Goal: Task Accomplishment & Management: Use online tool/utility

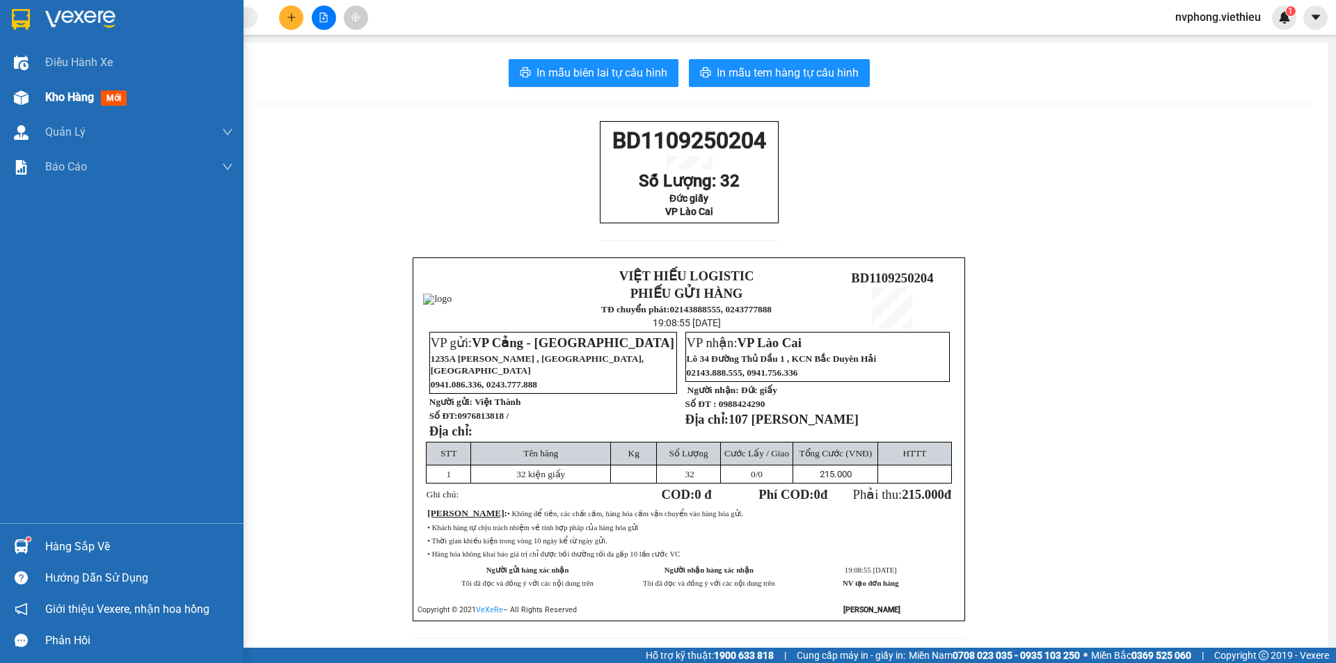
click at [29, 96] on div at bounding box center [21, 98] width 24 height 24
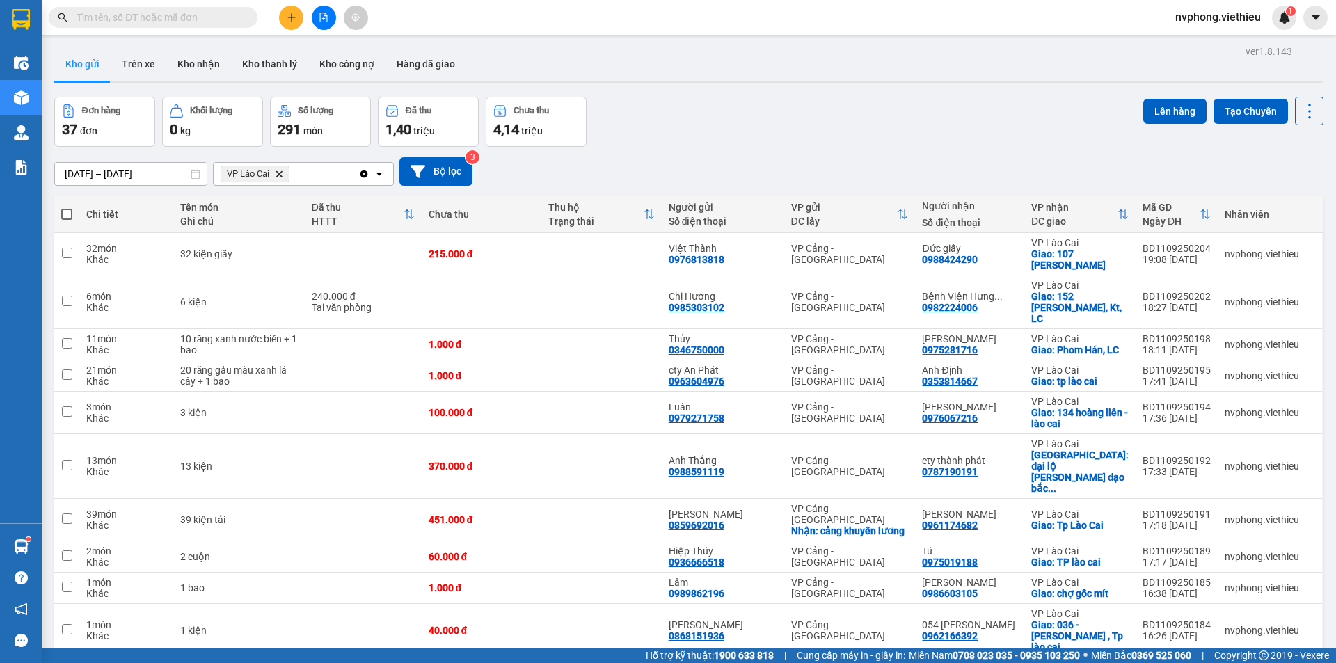
click at [70, 216] on span at bounding box center [66, 214] width 11 height 11
click at [67, 207] on input "checkbox" at bounding box center [67, 207] width 0 height 0
checkbox input "true"
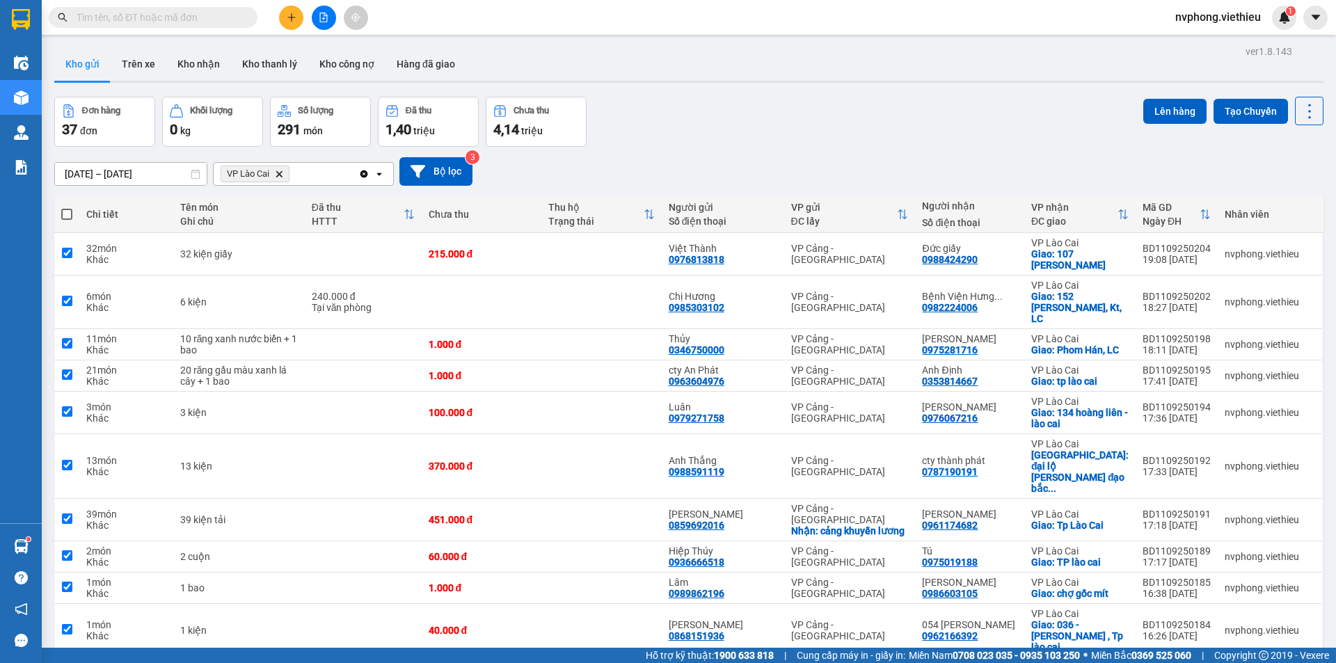
checkbox input "true"
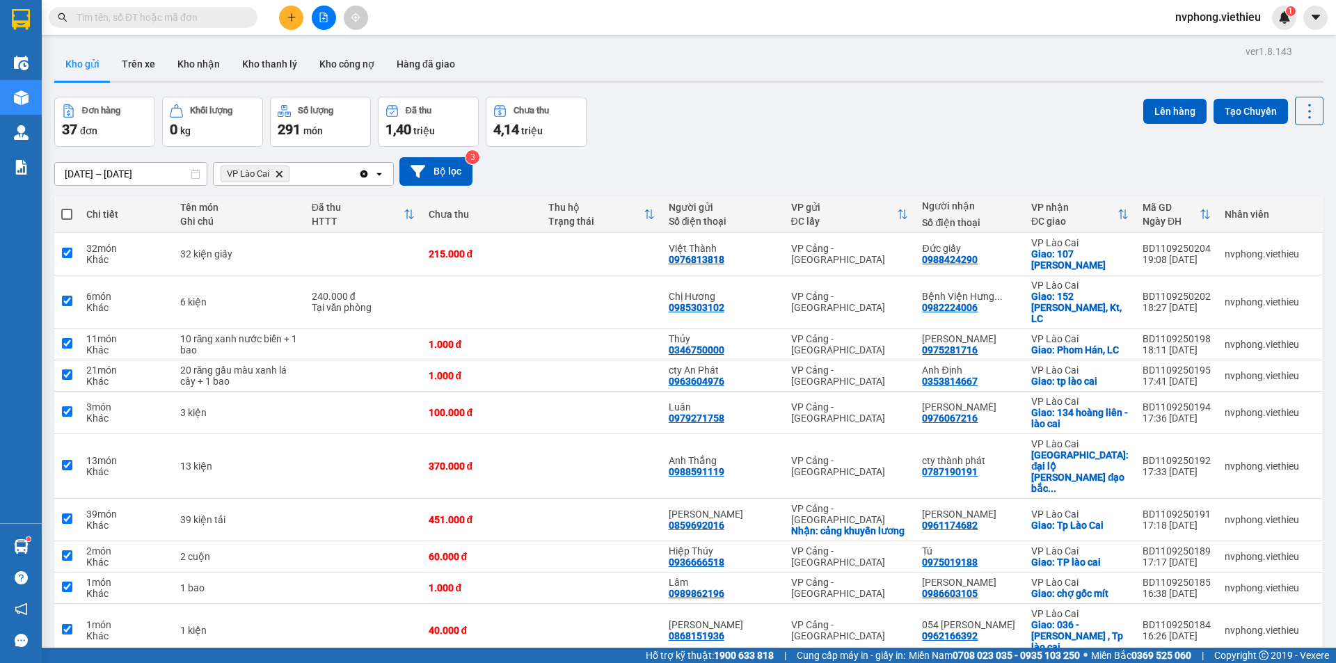
checkbox input "true"
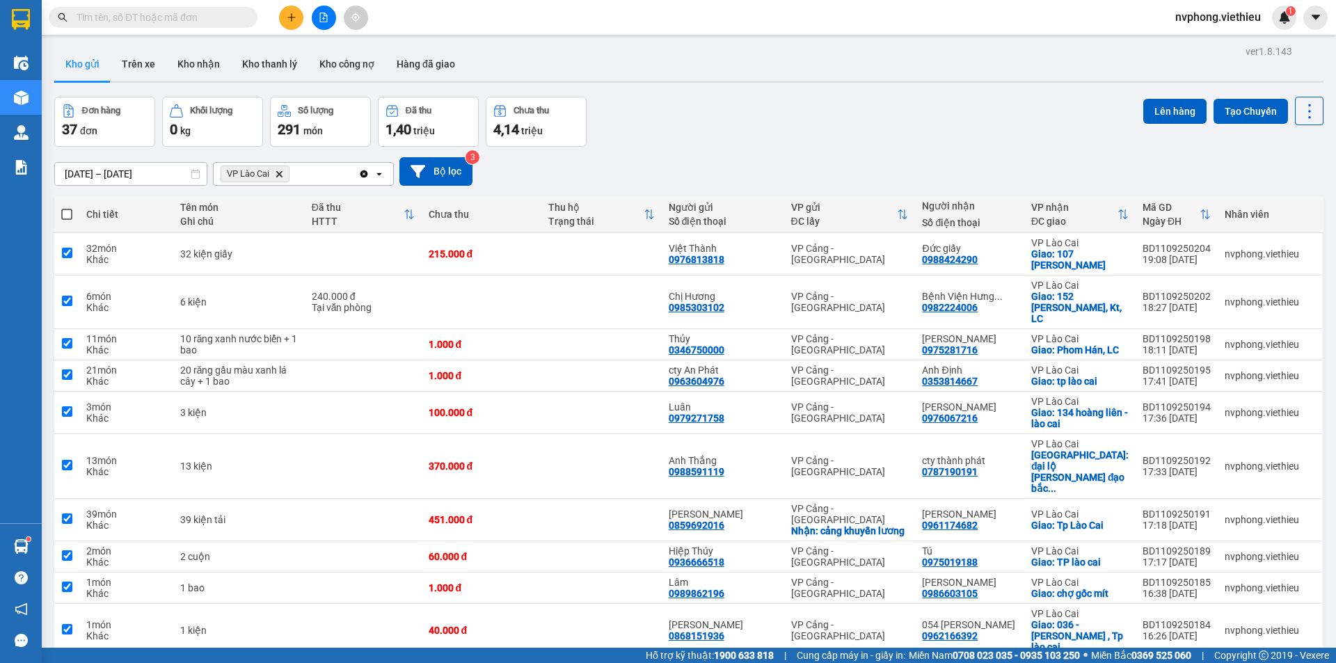
checkbox input "true"
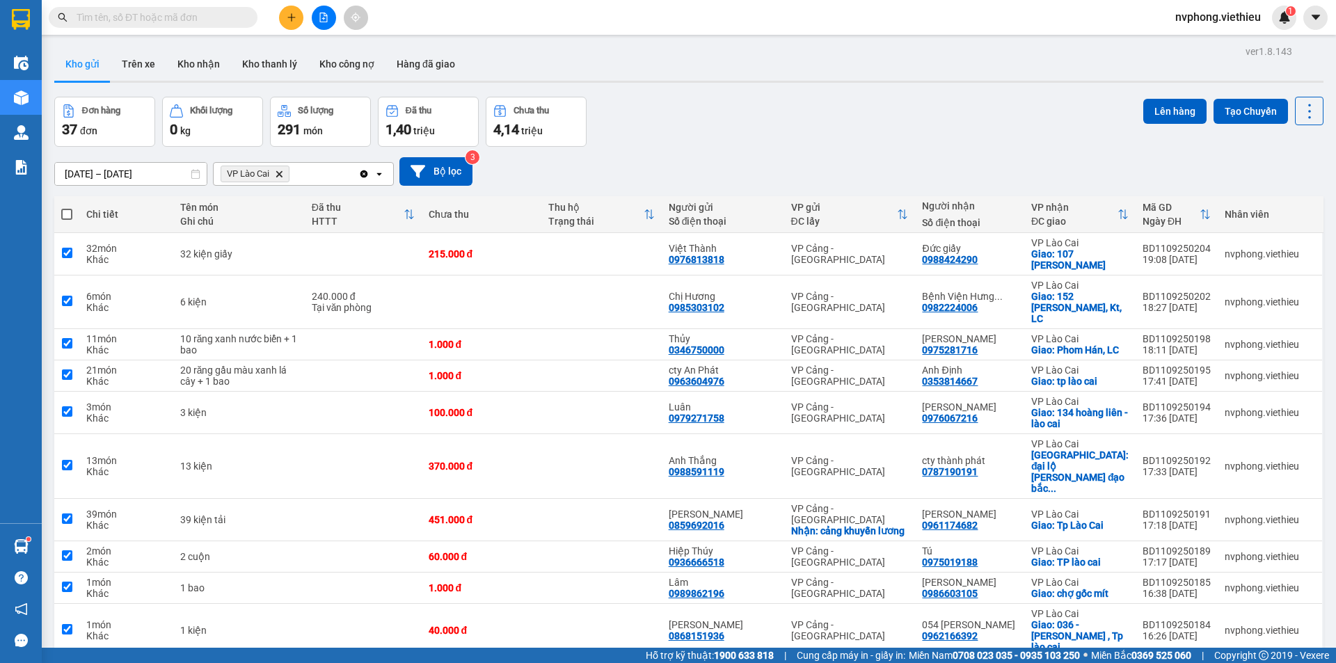
checkbox input "true"
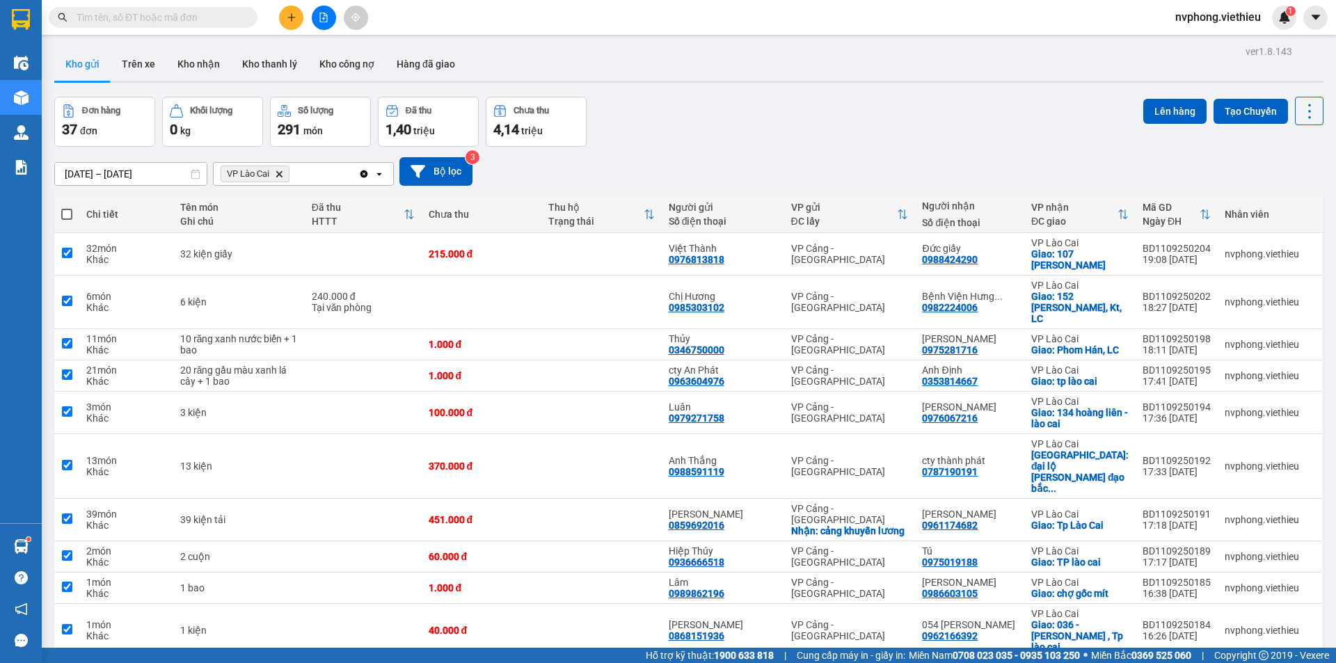
checkbox input "true"
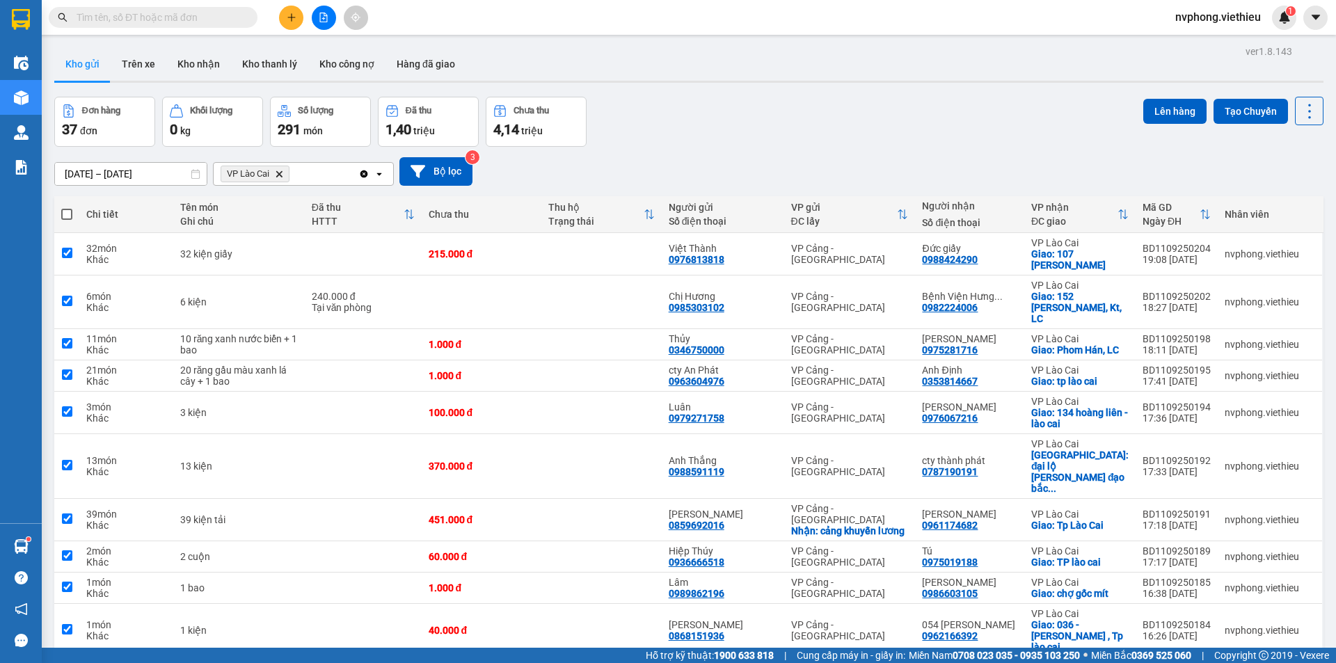
checkbox input "true"
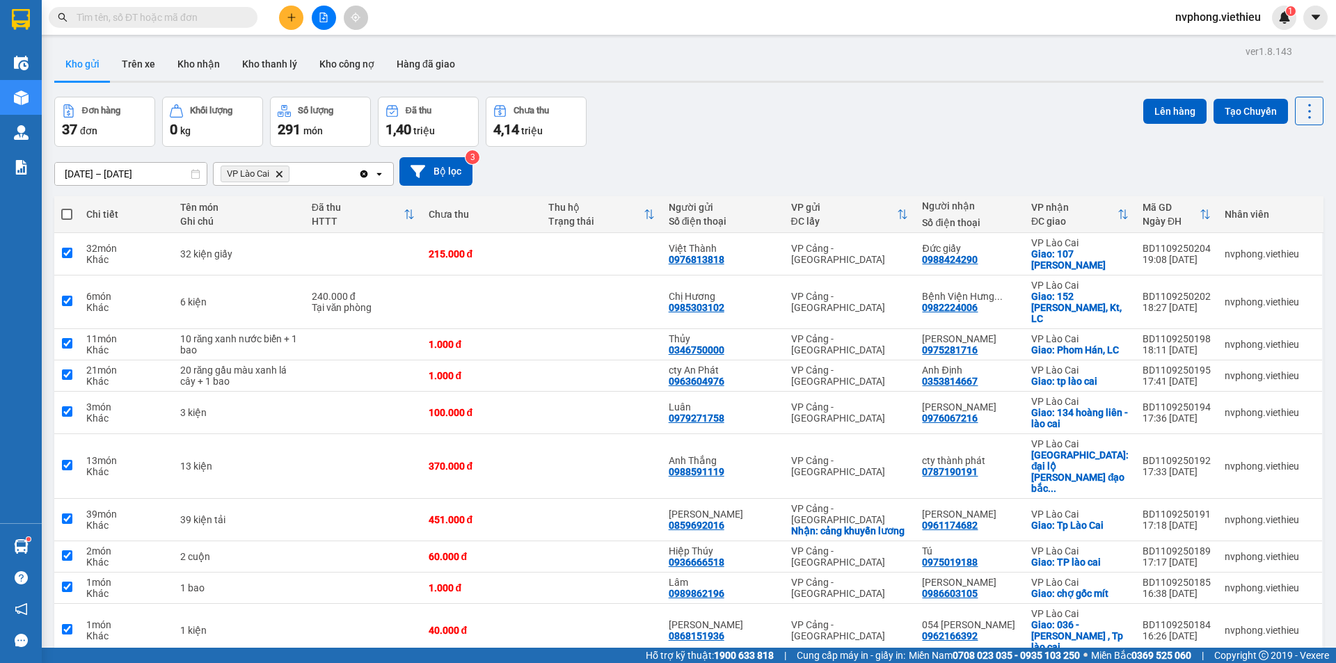
checkbox input "true"
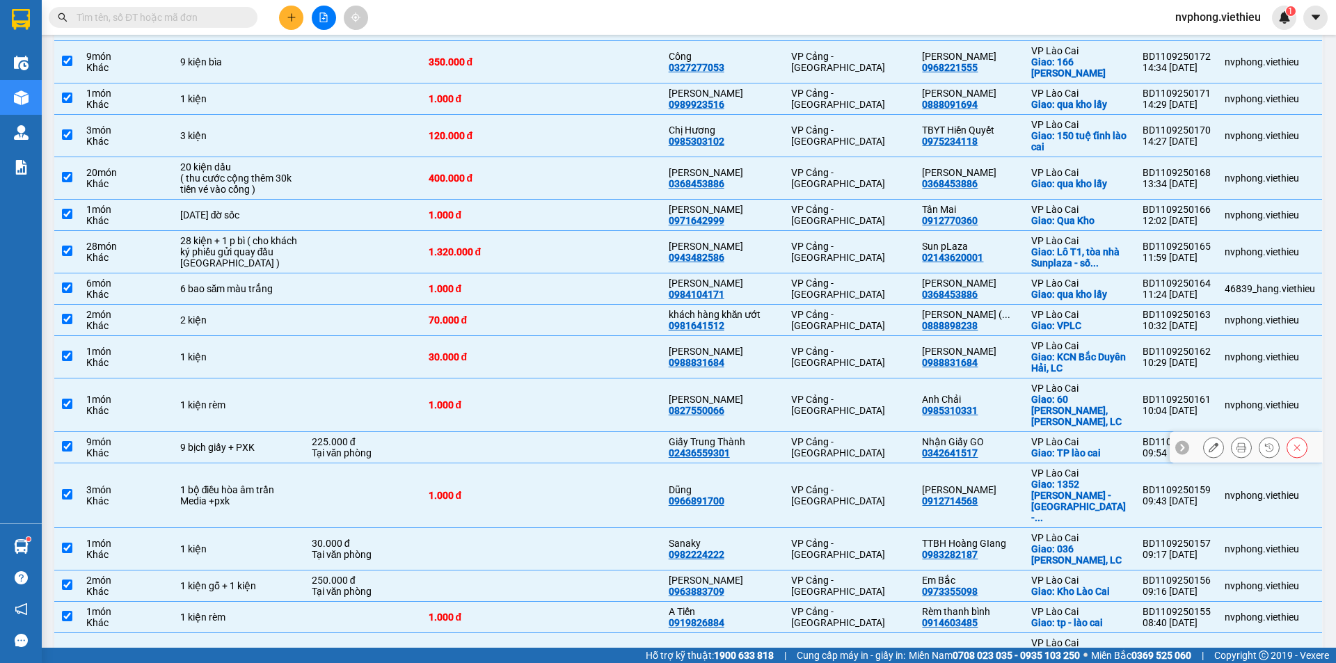
scroll to position [1068, 0]
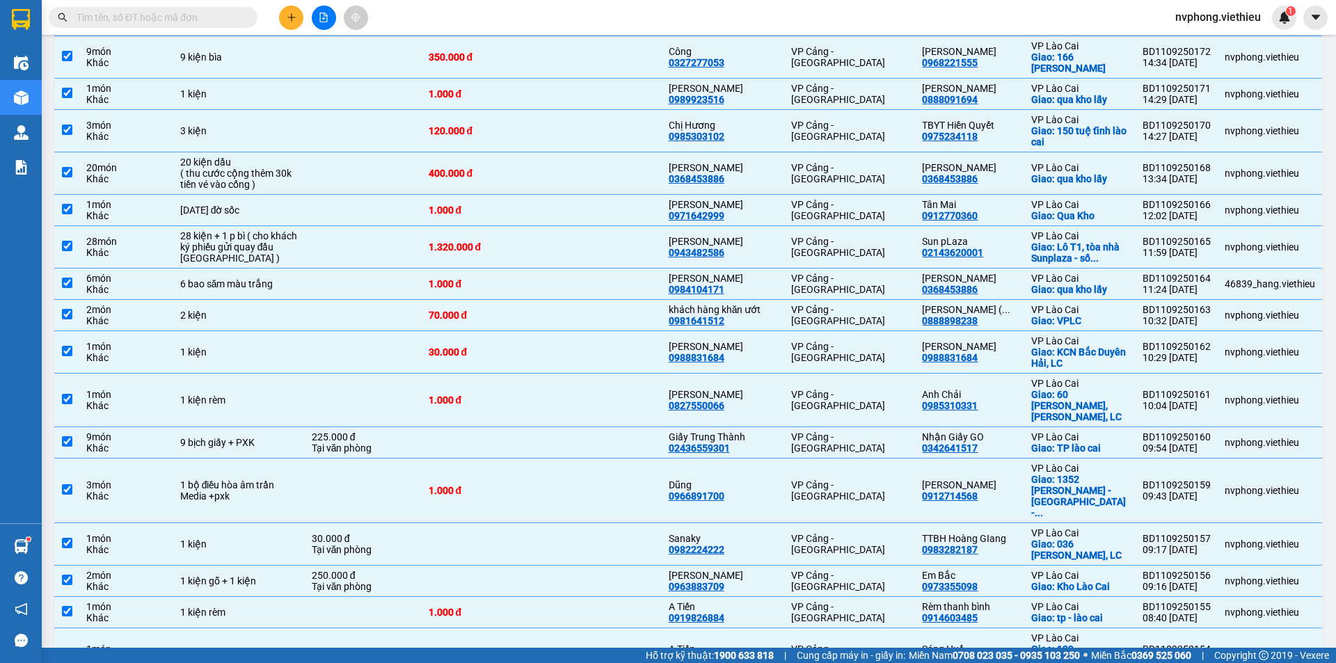
checkbox input "false"
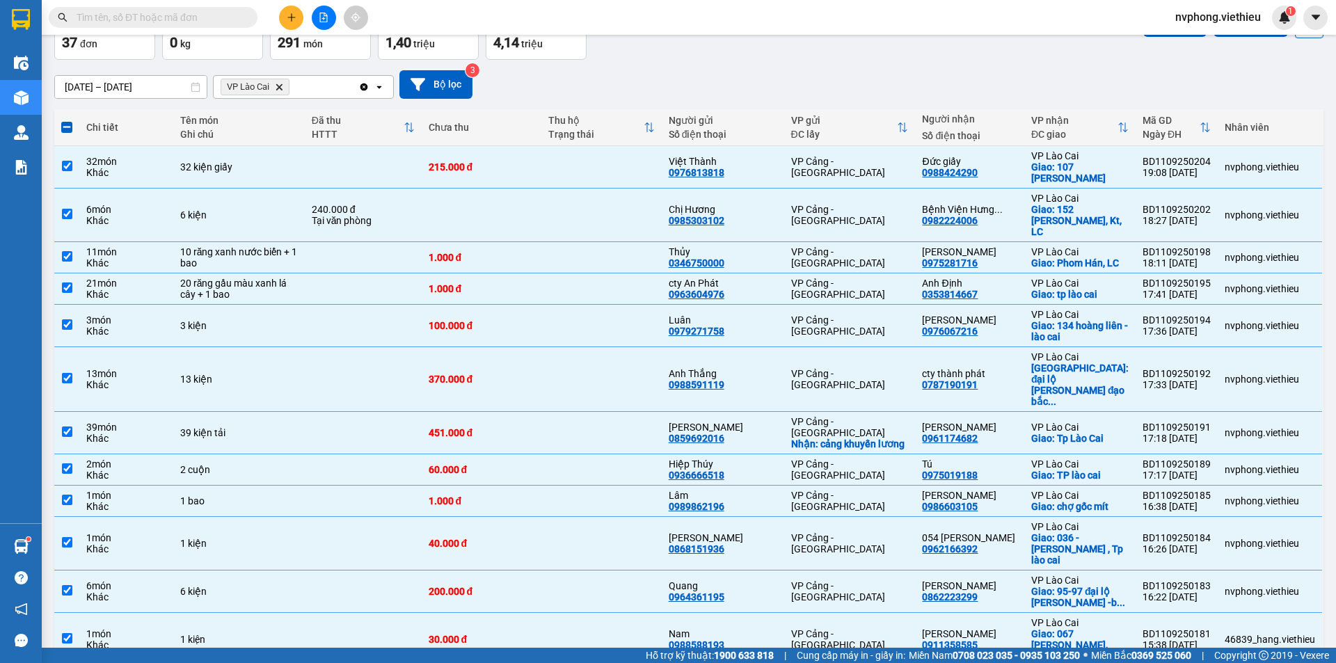
scroll to position [0, 0]
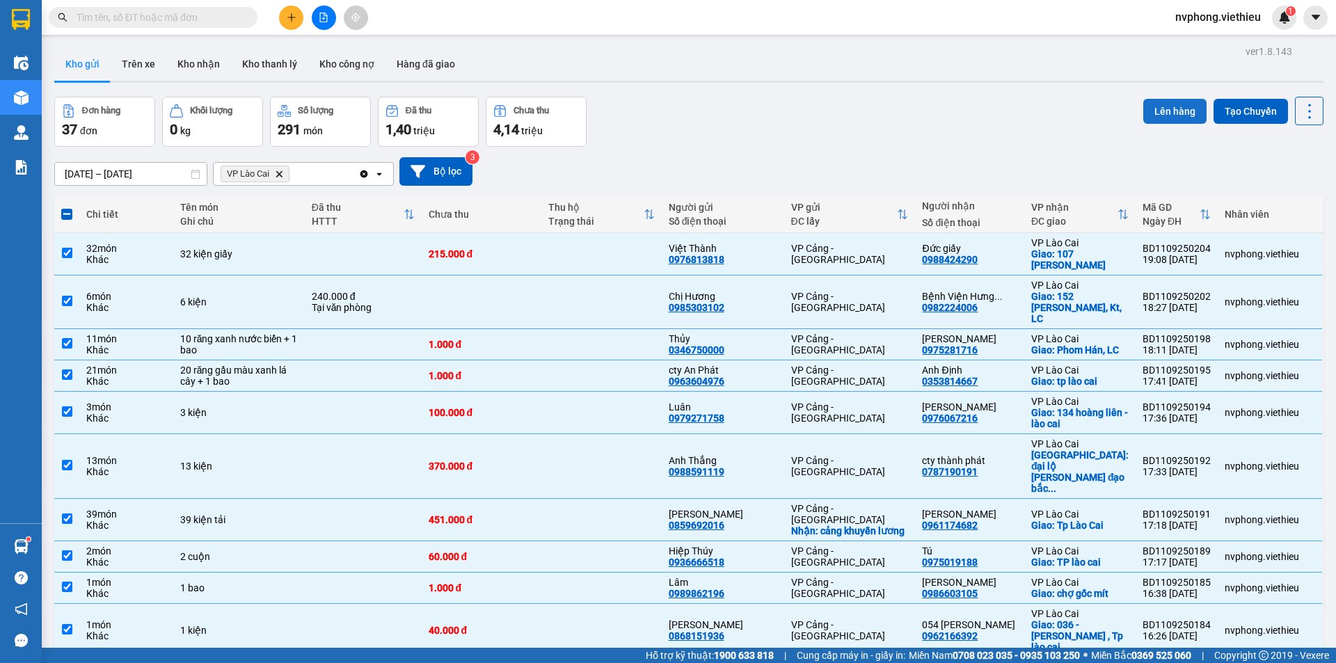
click at [1163, 116] on button "Lên hàng" at bounding box center [1174, 111] width 63 height 25
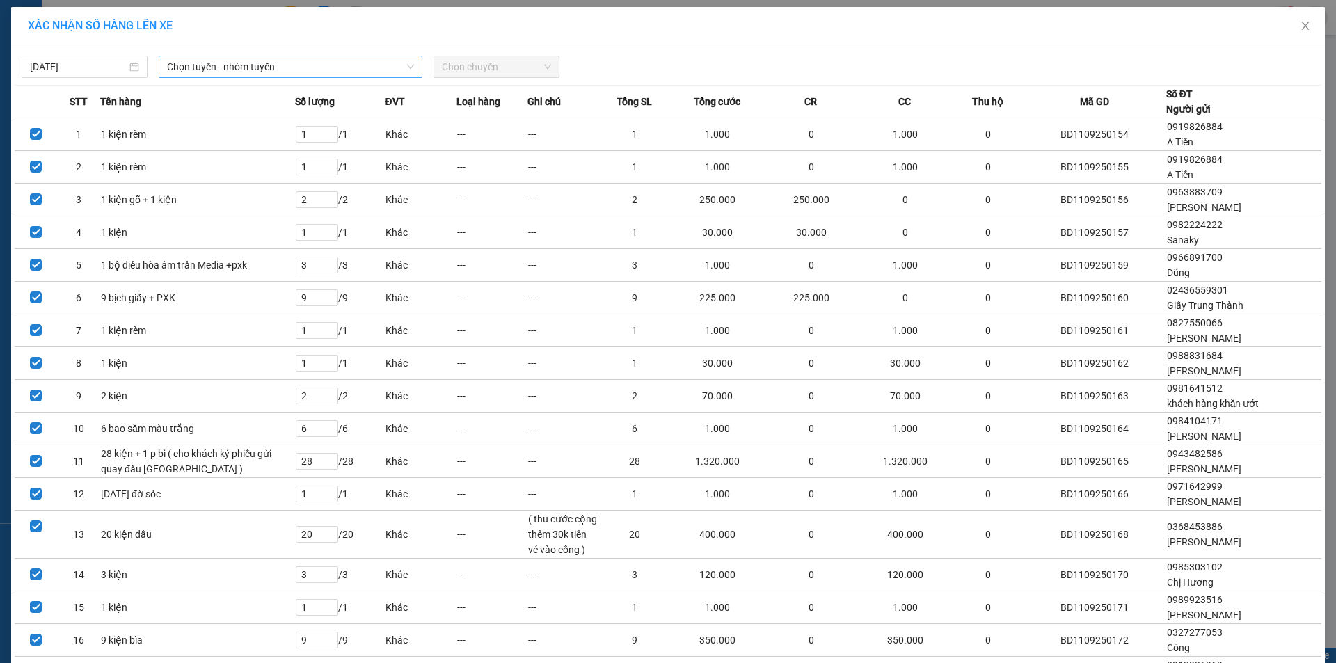
click at [308, 71] on span "Chọn tuyến - nhóm tuyến" at bounding box center [290, 66] width 247 height 21
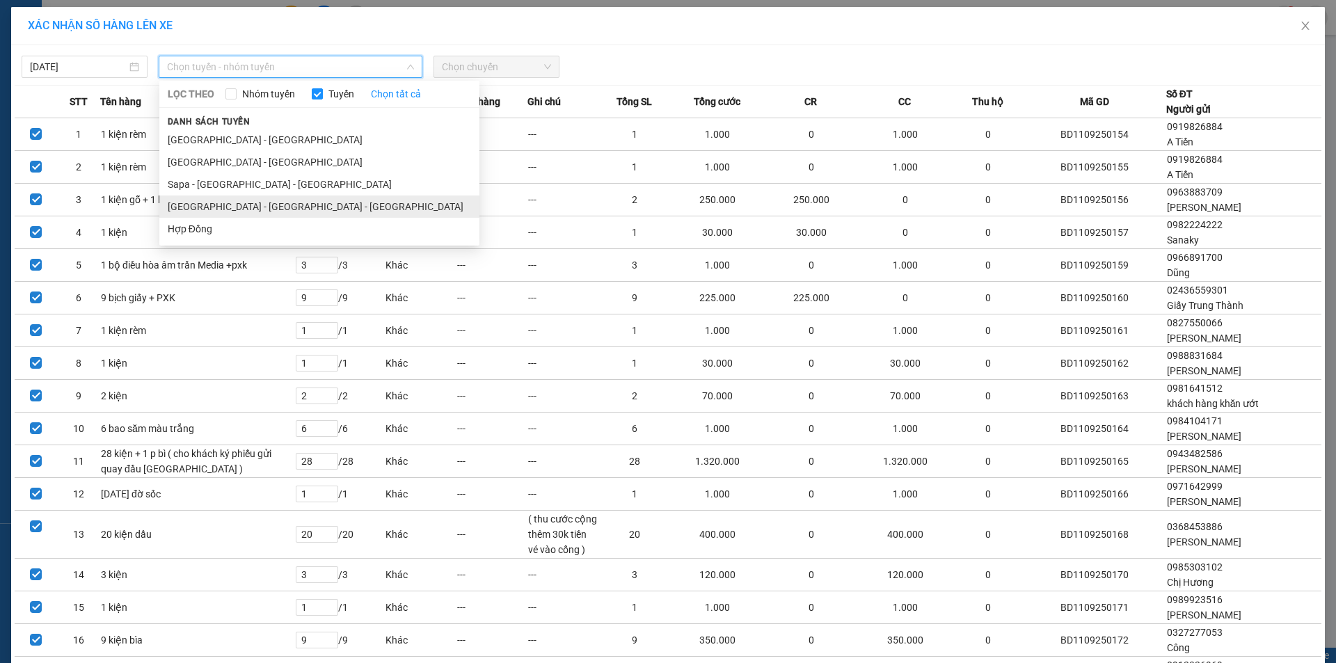
click at [221, 207] on li "[GEOGRAPHIC_DATA] - [GEOGRAPHIC_DATA] - [GEOGRAPHIC_DATA]" at bounding box center [319, 206] width 320 height 22
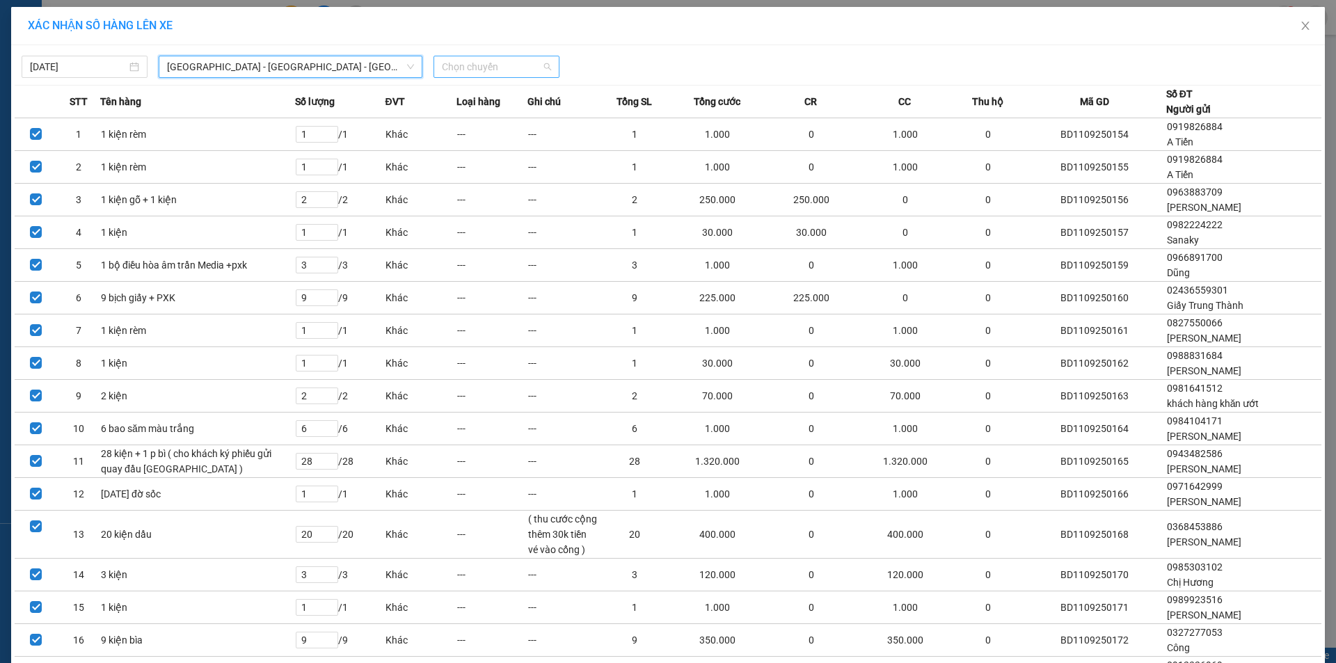
click at [501, 70] on span "Chọn chuyến" at bounding box center [496, 66] width 109 height 21
type input "21"
click at [479, 119] on div "Thêm chuyến " 21:00 "" at bounding box center [503, 118] width 148 height 24
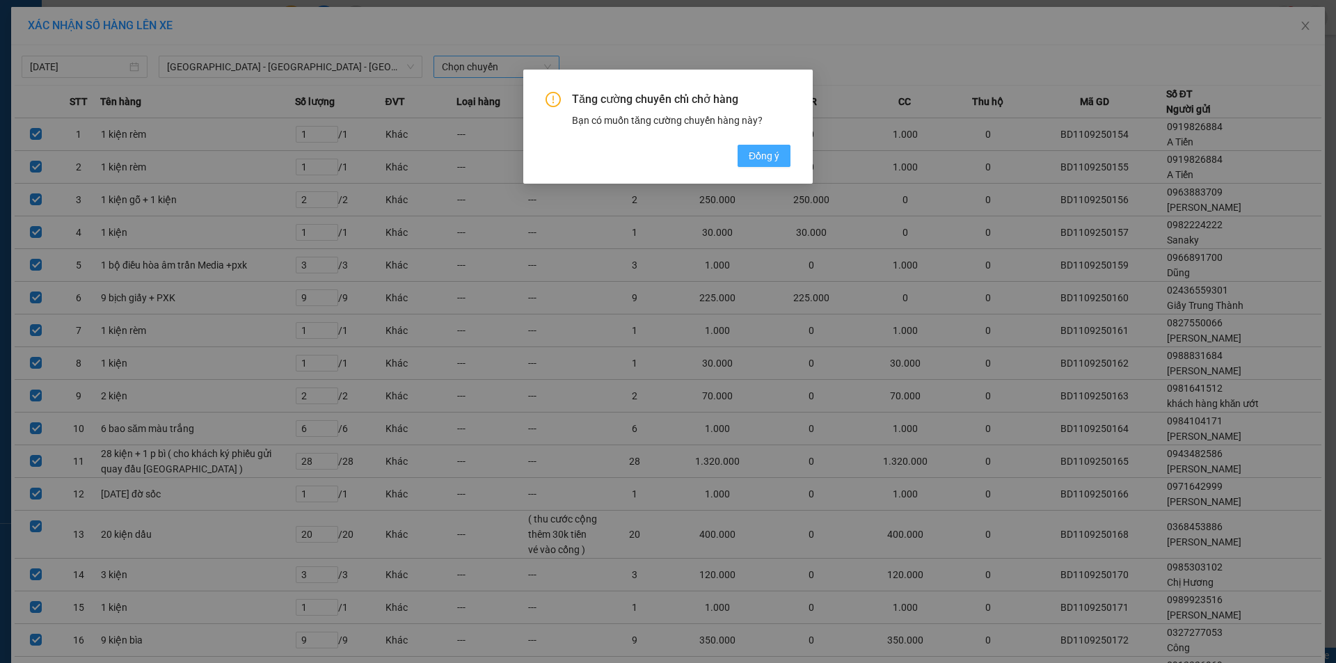
click at [788, 157] on button "Đồng ý" at bounding box center [763, 156] width 53 height 22
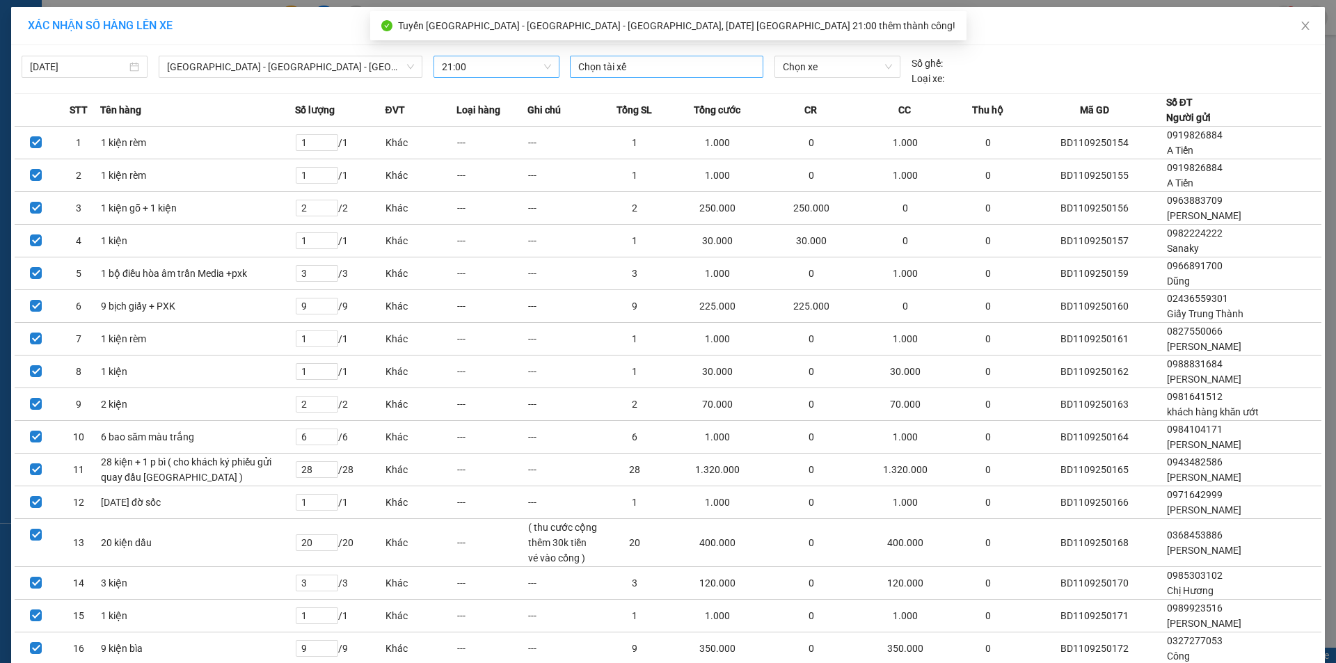
click at [632, 69] on div at bounding box center [666, 66] width 186 height 17
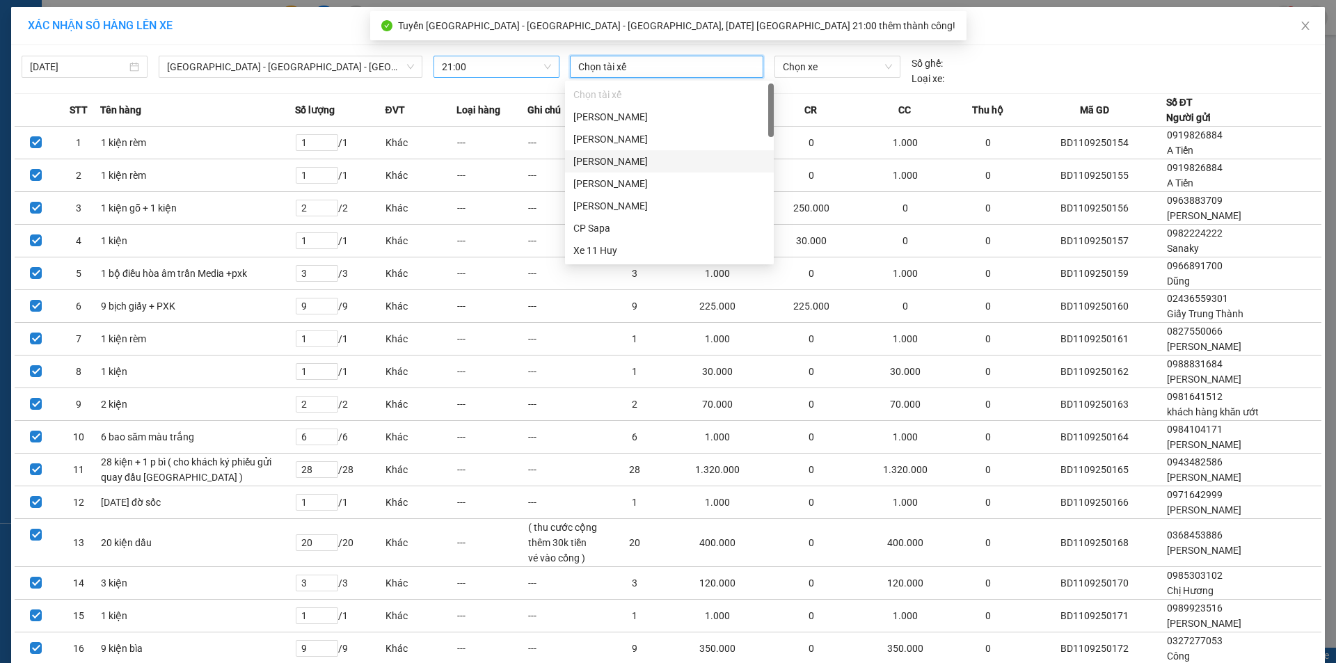
scroll to position [139, 0]
click at [608, 218] on div "Lái xe thuê :" at bounding box center [669, 222] width 192 height 15
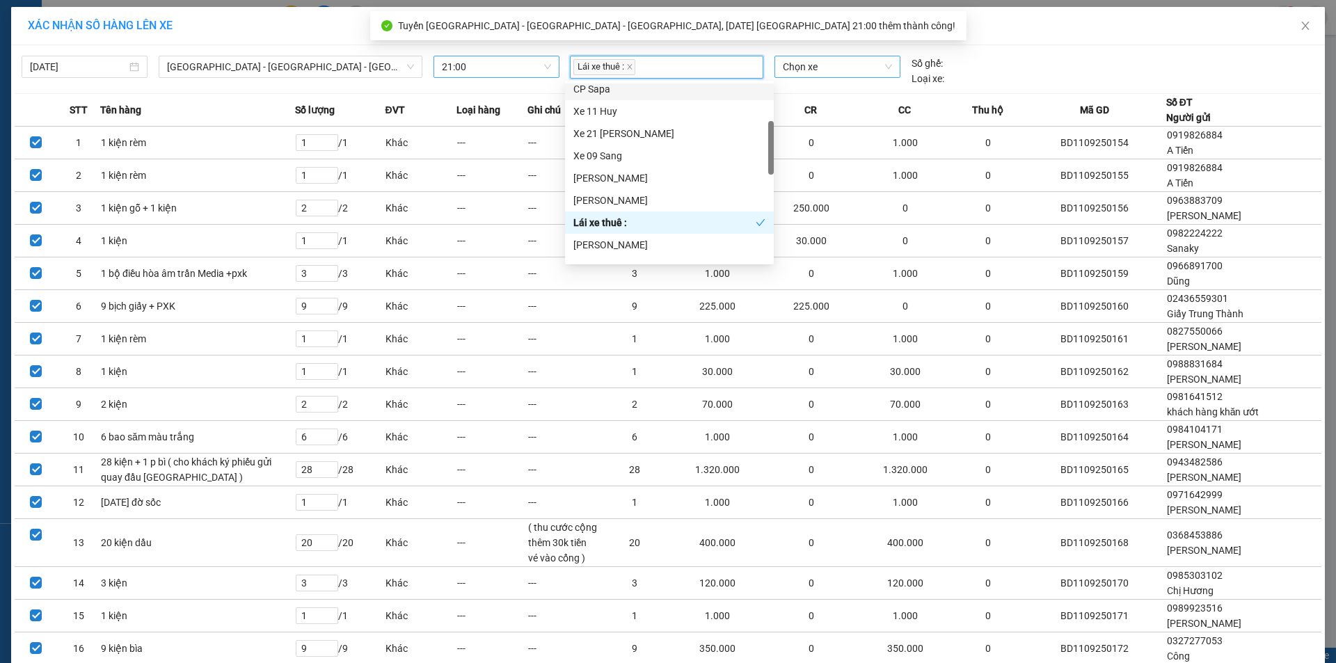
click at [813, 69] on span "Chọn xe" at bounding box center [837, 66] width 109 height 21
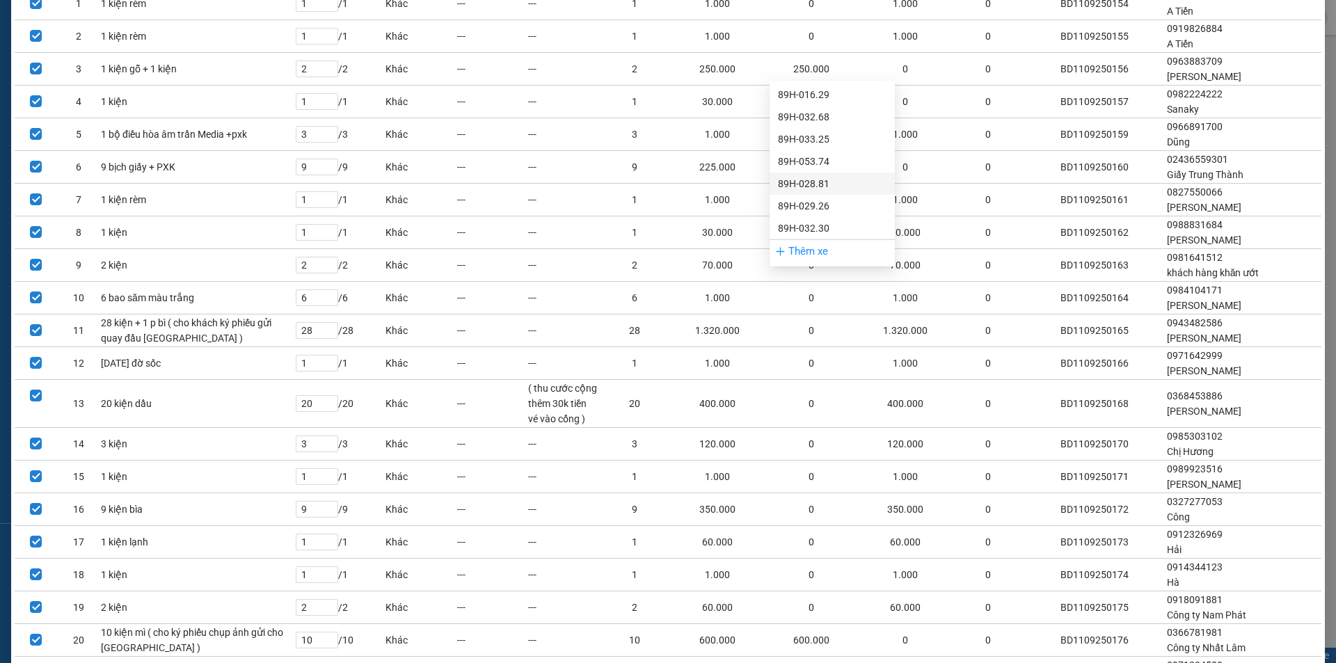
scroll to position [0, 0]
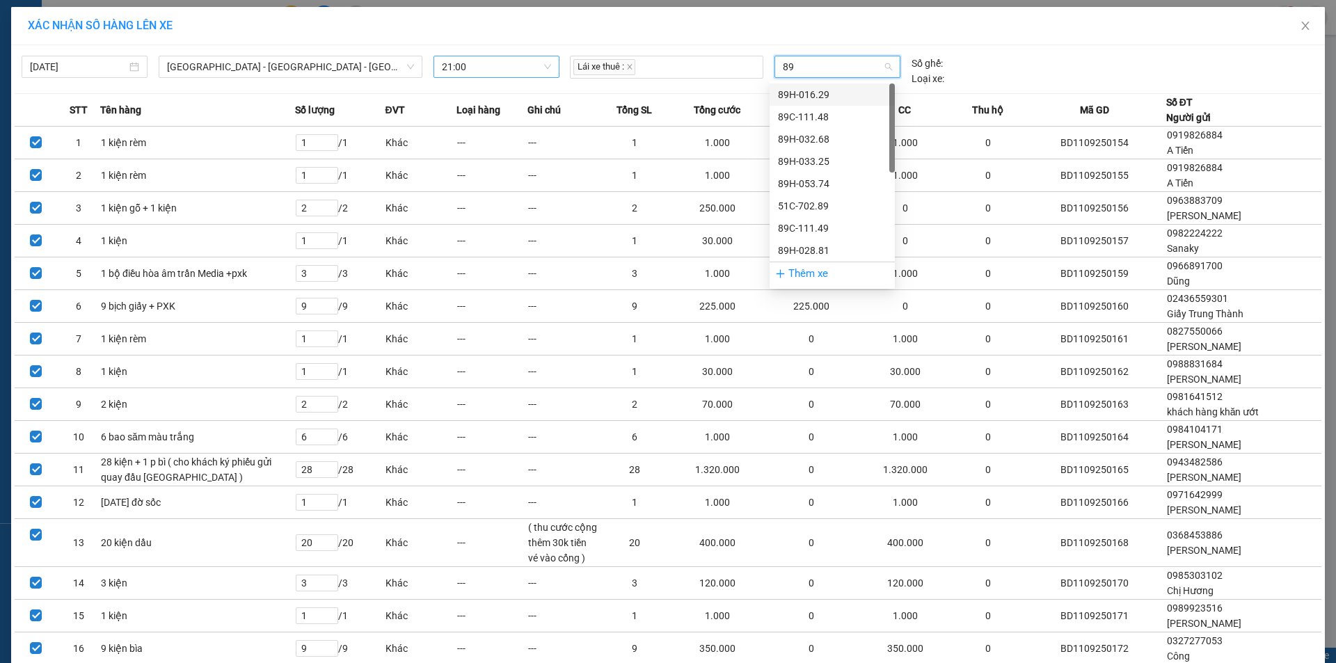
type input "8"
type input "1"
type input "89c"
click at [813, 182] on div "89C-143.92" at bounding box center [832, 183] width 109 height 15
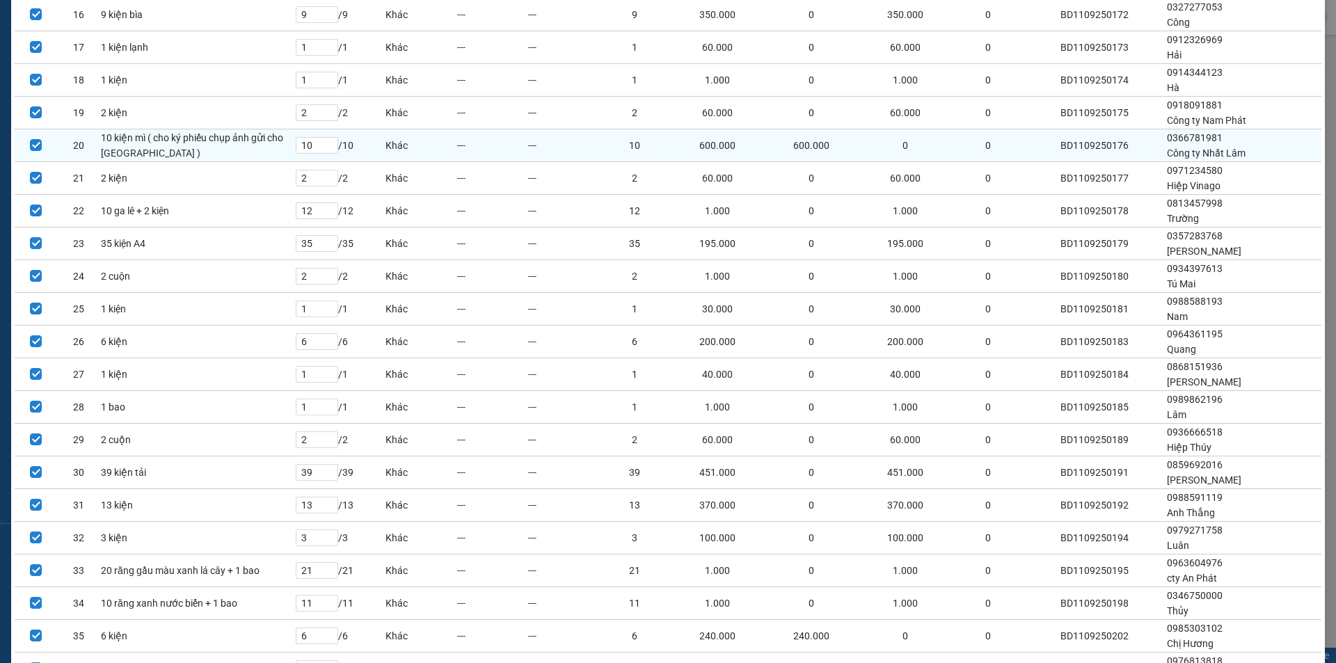
scroll to position [804, 0]
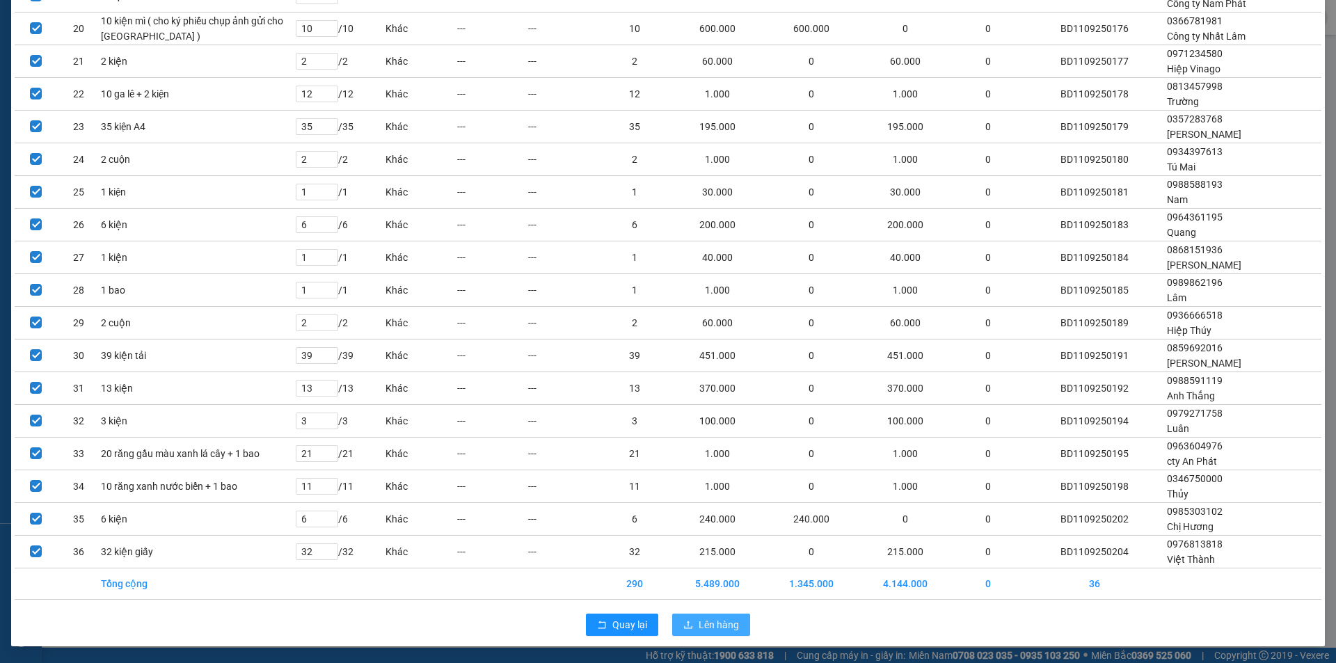
click at [684, 625] on icon "upload" at bounding box center [688, 625] width 8 height 8
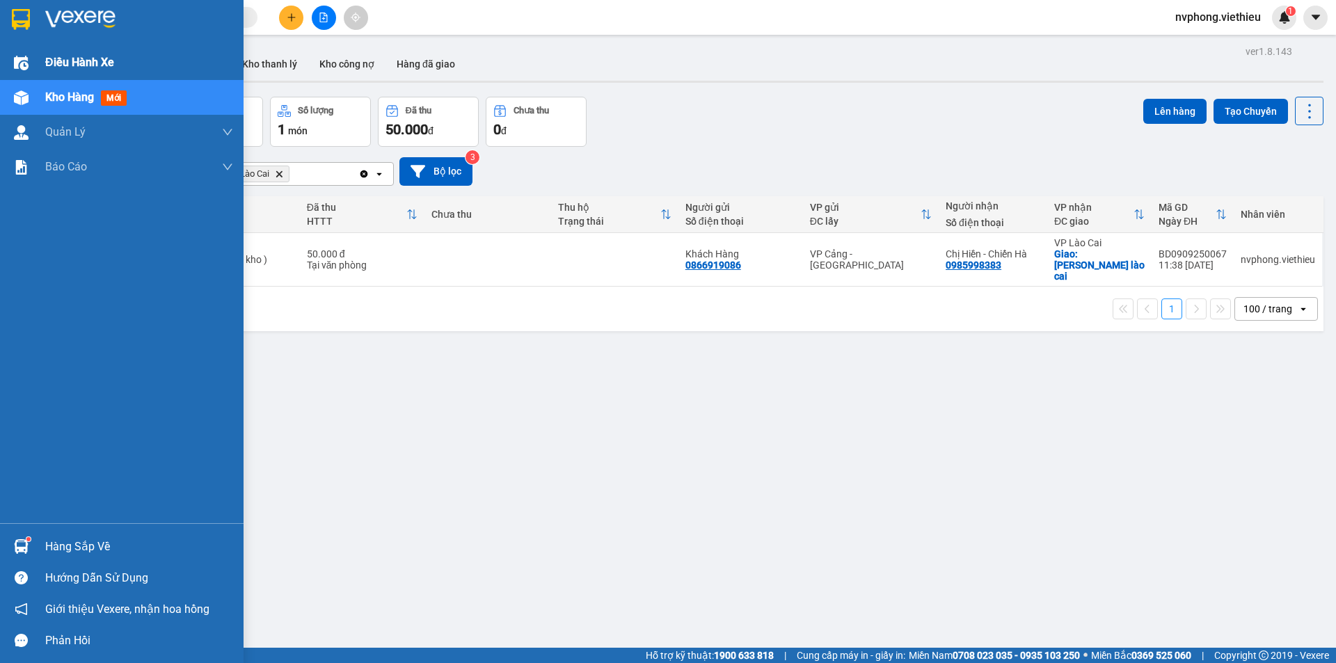
click at [37, 59] on div "Điều hành xe" at bounding box center [122, 62] width 244 height 35
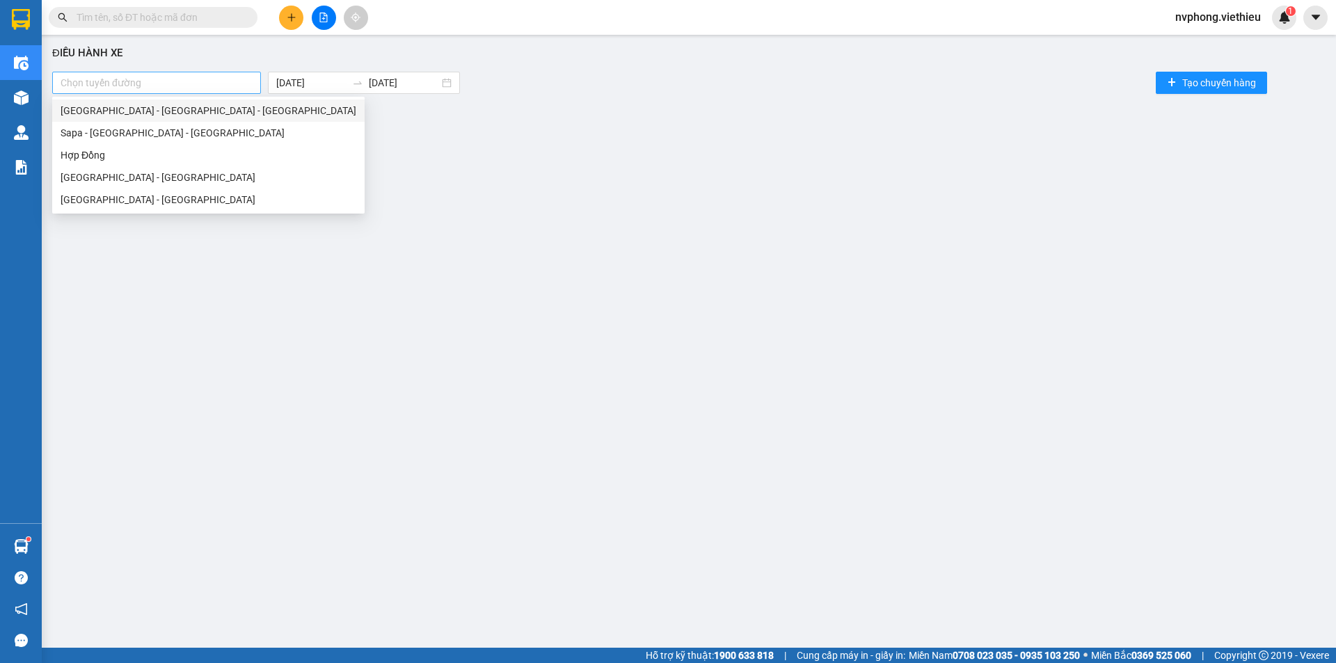
click at [127, 73] on div "Chọn tuyến đường" at bounding box center [156, 83] width 209 height 22
click at [120, 133] on div "Sapa - [GEOGRAPHIC_DATA] - [GEOGRAPHIC_DATA]" at bounding box center [209, 132] width 296 height 15
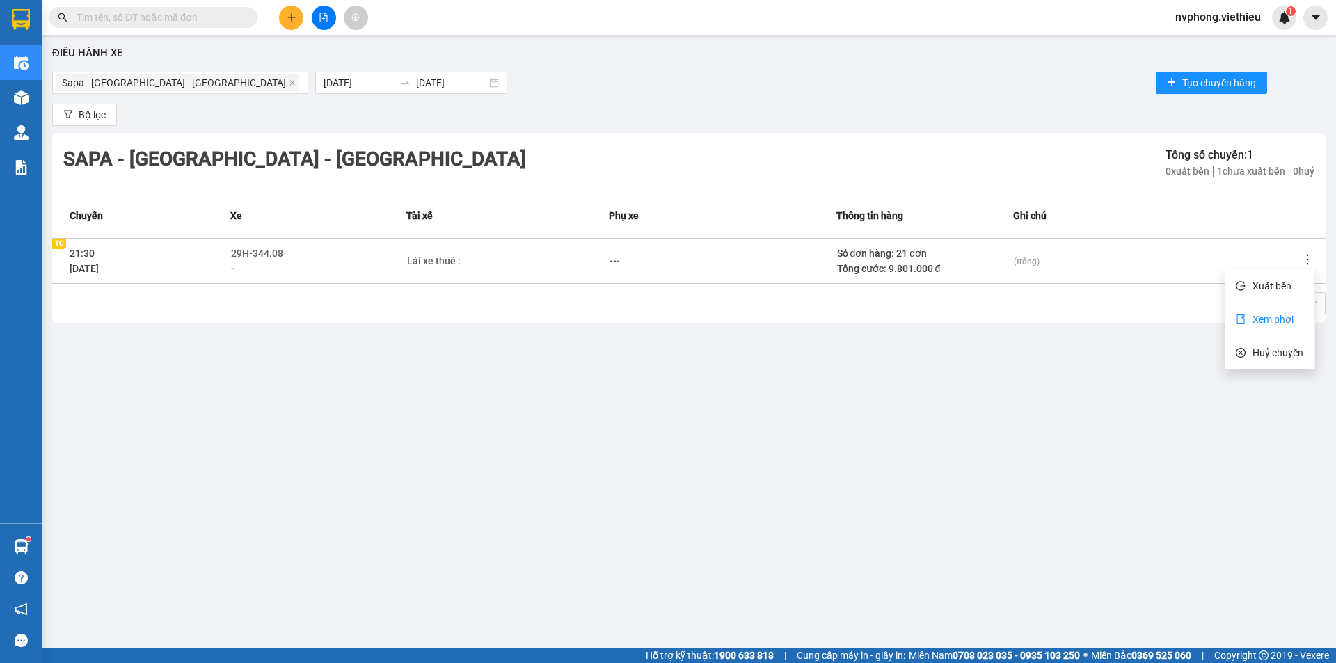
click at [1303, 322] on li "Xem phơi" at bounding box center [1269, 319] width 90 height 28
